Goal: Information Seeking & Learning: Learn about a topic

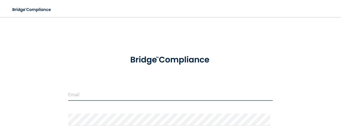
click at [110, 89] on input "email" at bounding box center [170, 95] width 204 height 12
type input "[EMAIL_ADDRESS][DOMAIN_NAME]"
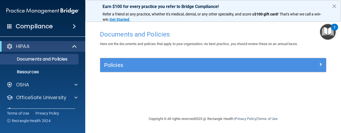
click at [260, 70] on div "Policies" at bounding box center [213, 65] width 226 height 14
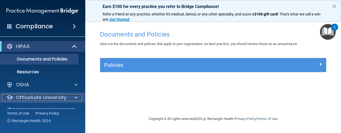
click at [77, 97] on div at bounding box center [74, 97] width 13 height 6
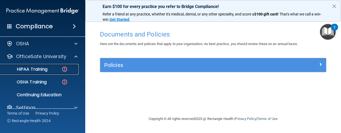
click at [43, 68] on p "HIPAA Training" at bounding box center [25, 69] width 44 height 5
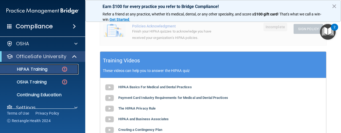
scroll to position [171, 0]
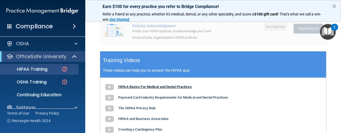
click at [107, 87] on img at bounding box center [109, 87] width 11 height 11
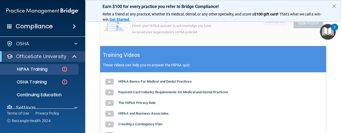
scroll to position [176, 0]
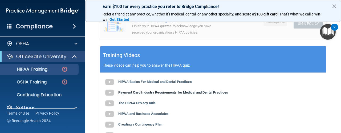
click at [112, 92] on img at bounding box center [109, 92] width 11 height 11
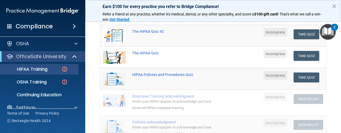
scroll to position [73, 0]
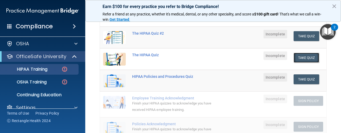
click at [305, 58] on button "Take Quiz" at bounding box center [306, 58] width 26 height 10
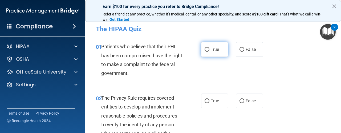
click at [207, 54] on label "True" at bounding box center [214, 49] width 27 height 15
click at [207, 52] on input "True" at bounding box center [206, 50] width 5 height 4
radio input "true"
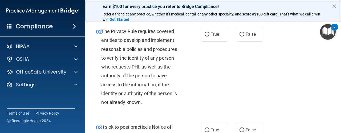
scroll to position [67, 0]
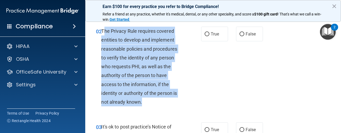
drag, startPoint x: 103, startPoint y: 31, endPoint x: 143, endPoint y: 102, distance: 81.5
click at [143, 102] on div "The Privacy Rule requires covered entities to develop and implement reasonable …" at bounding box center [143, 67] width 85 height 80
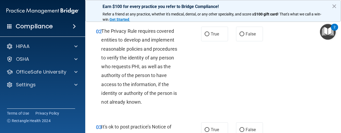
click at [208, 57] on div "02 The Privacy Rule requires covered entities to develop and implement reasonab…" at bounding box center [213, 68] width 242 height 96
click at [213, 34] on span "True" at bounding box center [214, 33] width 8 height 5
click at [209, 34] on input "True" at bounding box center [206, 34] width 5 height 4
radio input "true"
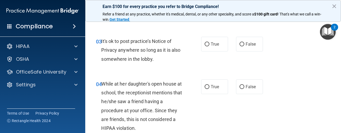
scroll to position [159, 0]
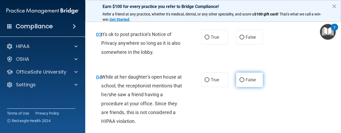
click at [239, 78] on input "False" at bounding box center [241, 80] width 5 height 4
radio input "true"
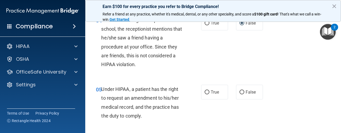
scroll to position [216, 0]
click at [204, 92] on input "True" at bounding box center [206, 92] width 5 height 4
radio input "true"
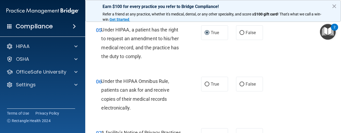
scroll to position [277, 0]
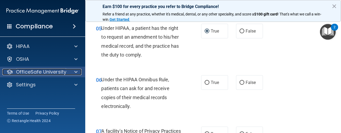
click at [72, 71] on div at bounding box center [74, 72] width 13 height 6
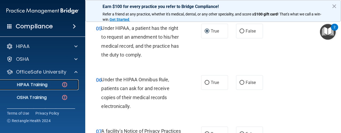
click at [45, 86] on p "HIPAA Training" at bounding box center [25, 84] width 44 height 5
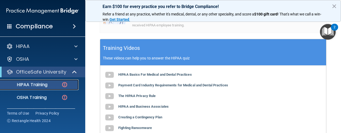
scroll to position [194, 0]
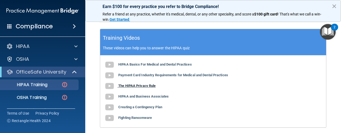
click at [111, 85] on img at bounding box center [109, 86] width 11 height 11
